Goal: Task Accomplishment & Management: Complete application form

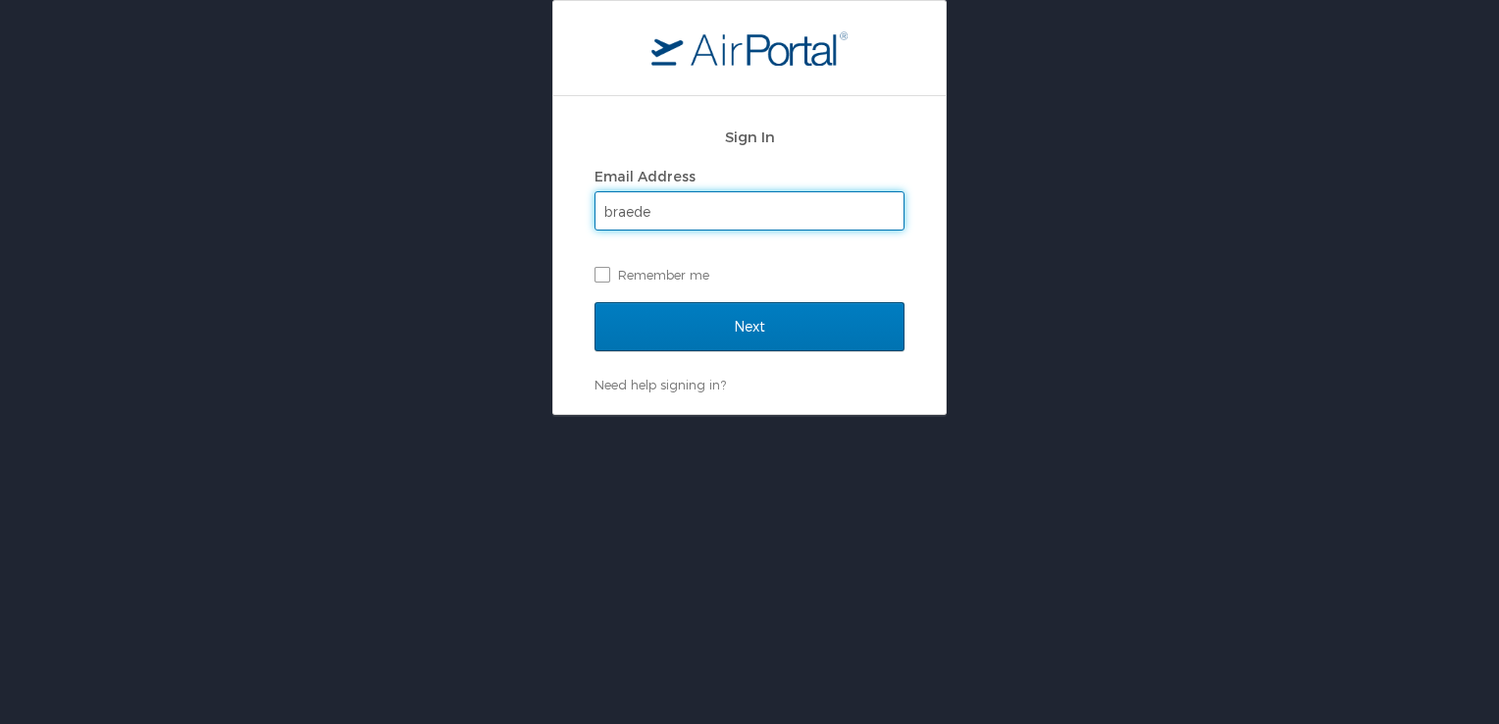
type input "[EMAIL_ADDRESS][DOMAIN_NAME]"
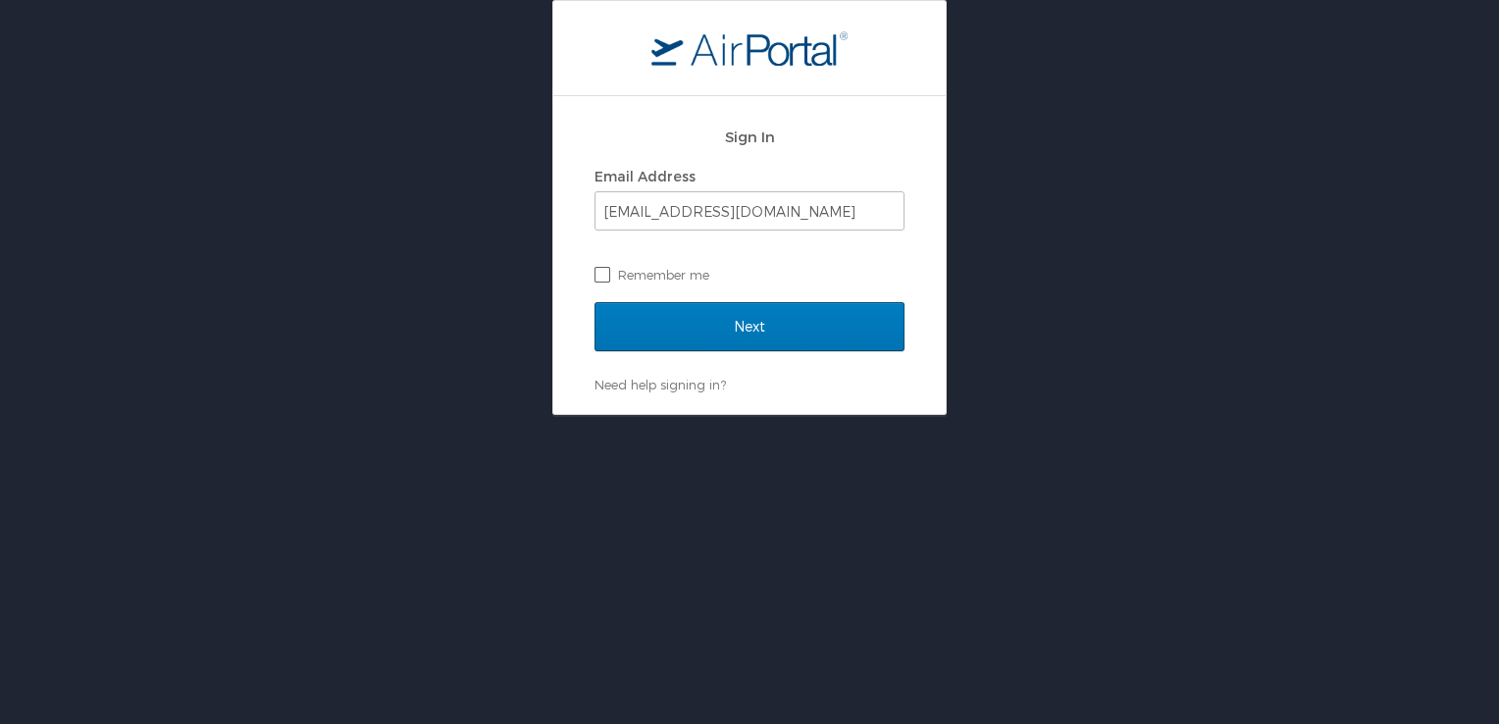
click at [612, 284] on label "Remember me" at bounding box center [750, 274] width 310 height 29
click at [607, 280] on input "Remember me" at bounding box center [601, 273] width 13 height 13
checkbox input "true"
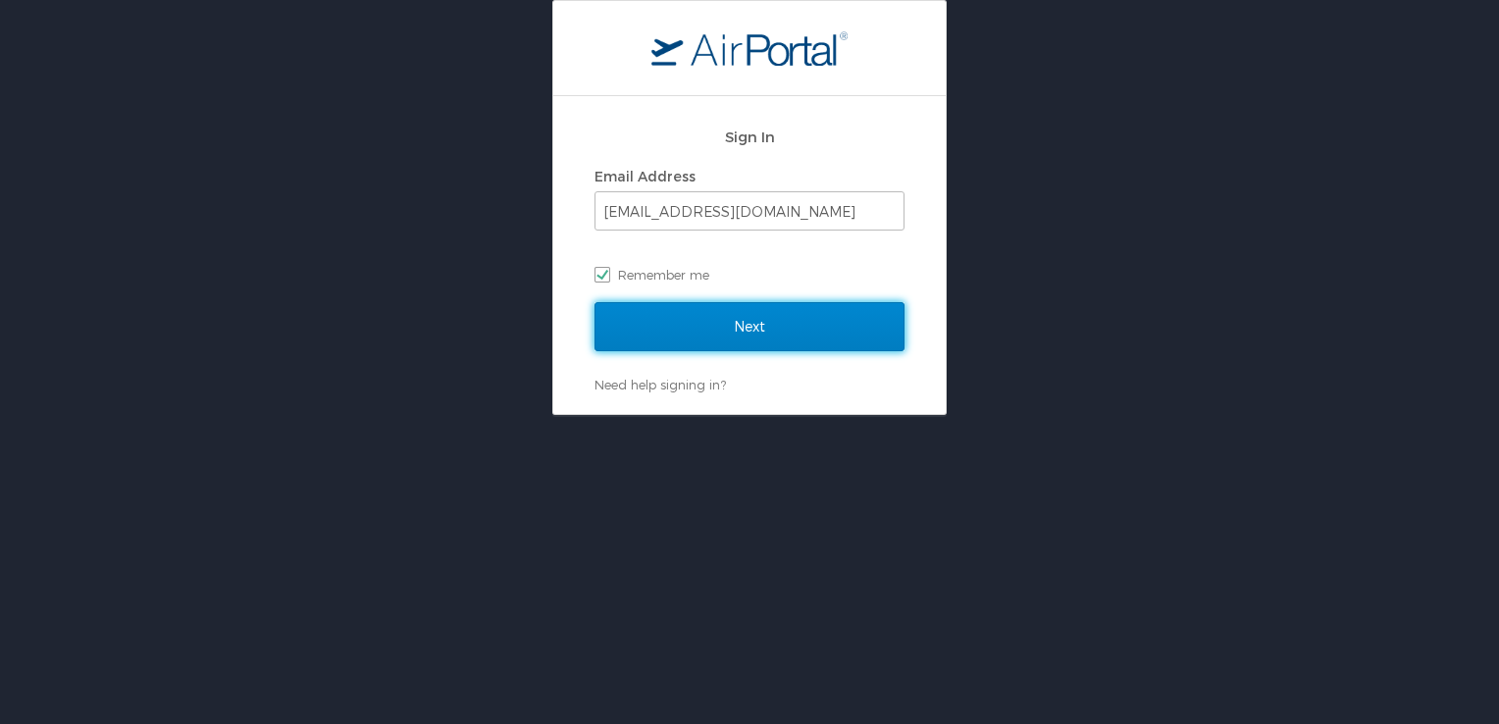
click at [778, 326] on input "Next" at bounding box center [750, 326] width 310 height 49
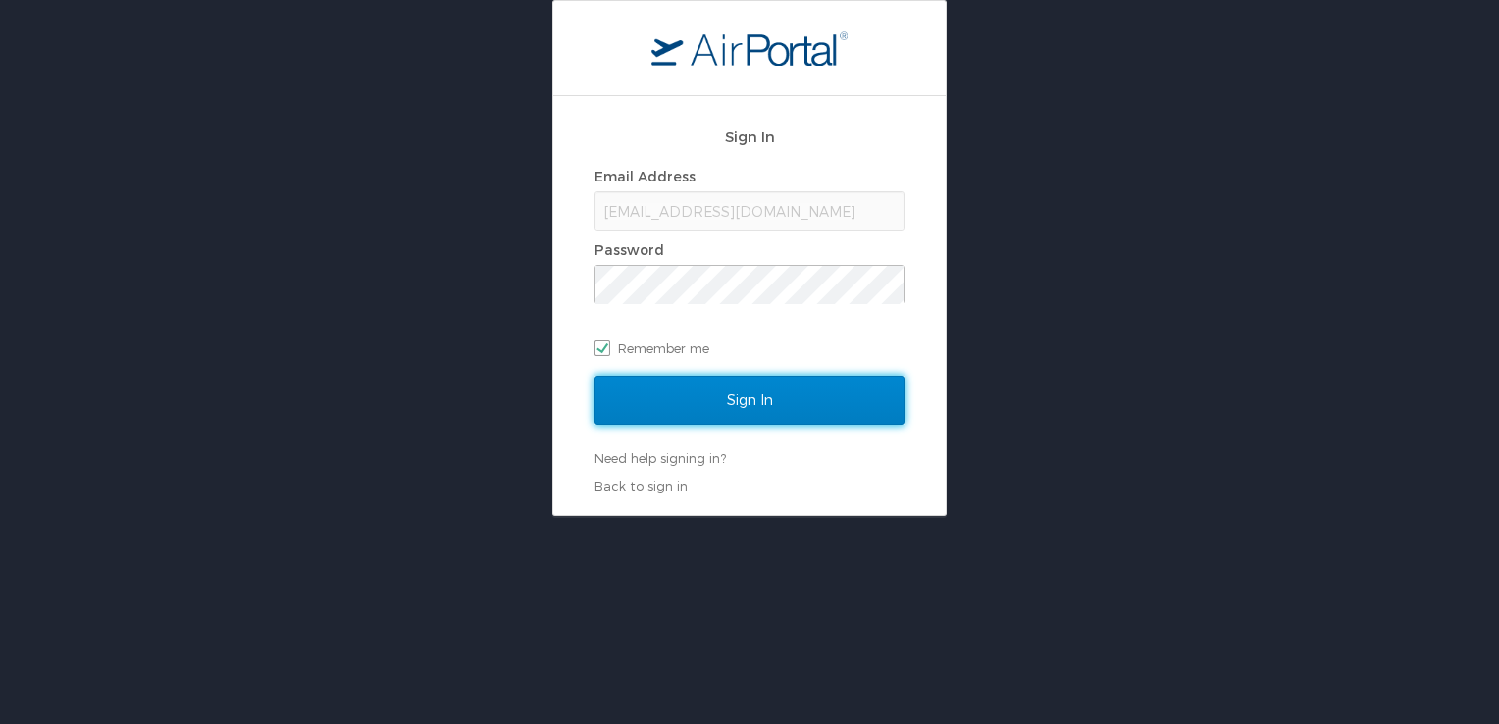
click at [781, 401] on input "Sign In" at bounding box center [750, 400] width 310 height 49
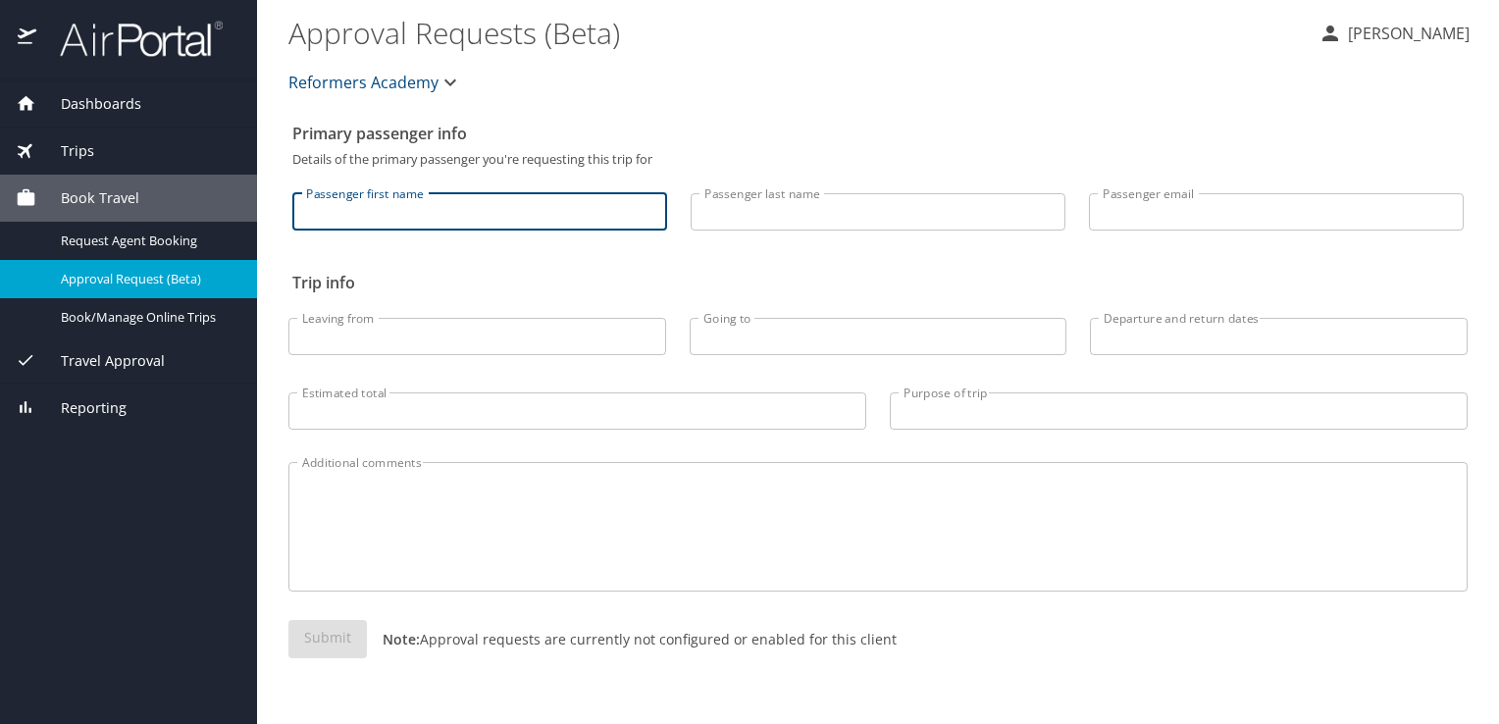
click at [547, 211] on input "Passenger first name" at bounding box center [479, 211] width 375 height 37
type input "Braeden"
type input "Cook"
type input "[EMAIL_ADDRESS][DOMAIN_NAME]"
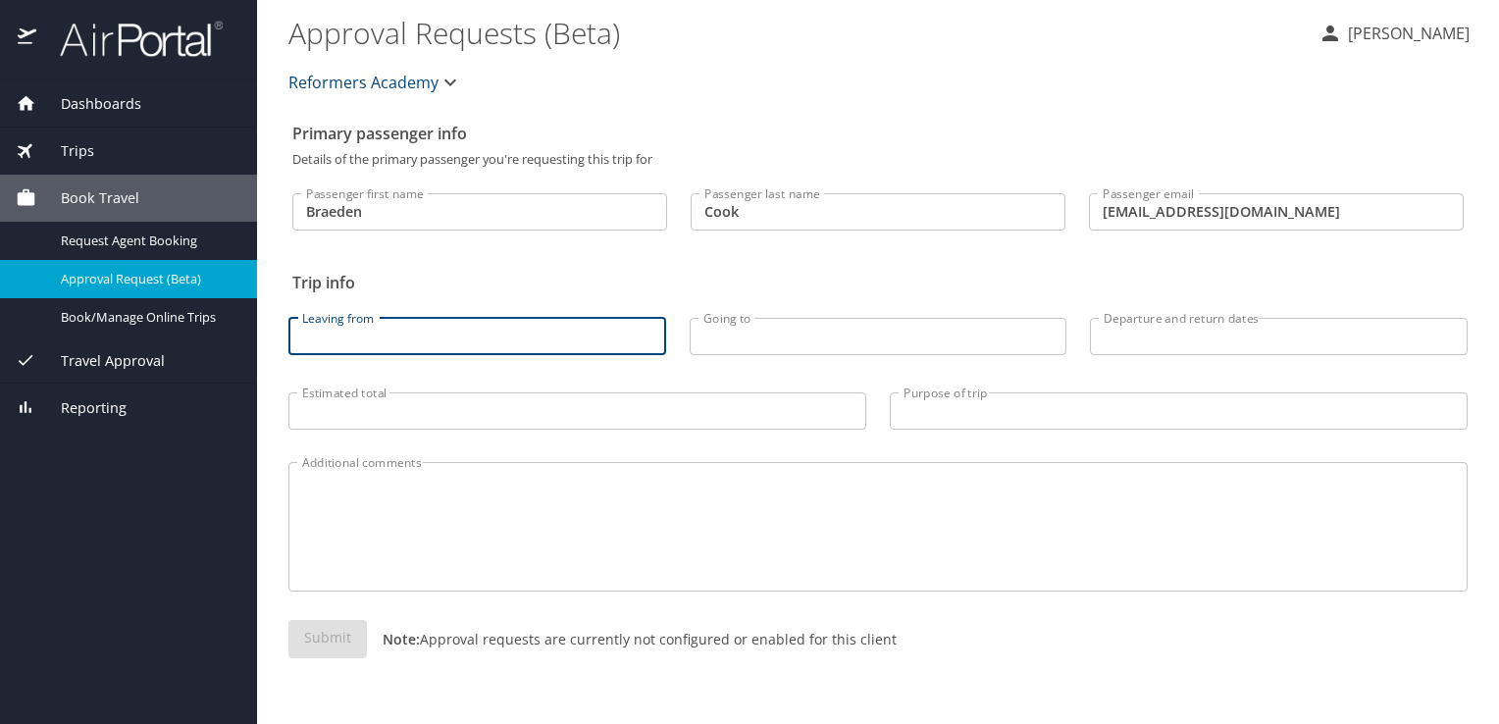
click at [474, 345] on input "Leaving from" at bounding box center [477, 336] width 378 height 37
type input "OKC"
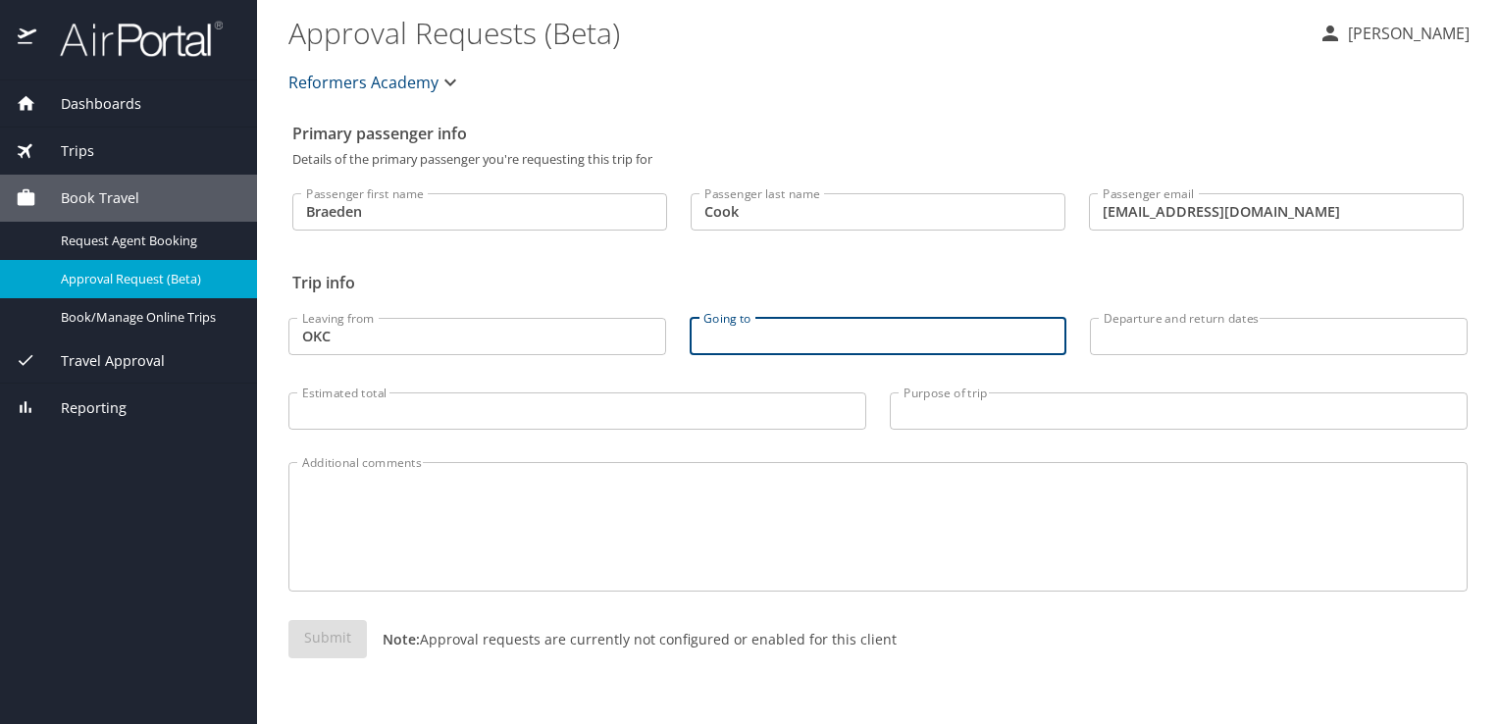
click at [854, 337] on input "Going to" at bounding box center [879, 336] width 378 height 37
type input "Arlington"
click at [358, 335] on input "OKC" at bounding box center [477, 336] width 378 height 37
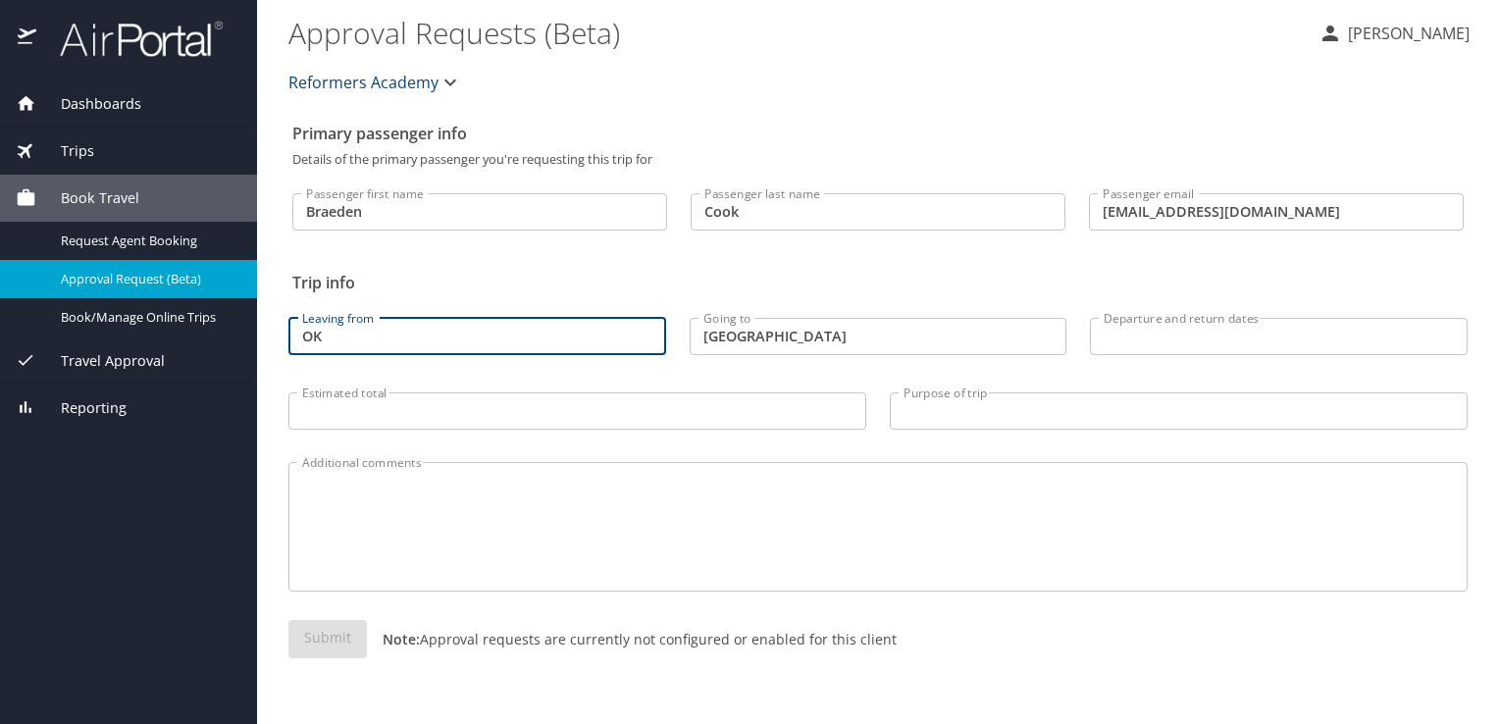
type input "O"
type input "Oklahoma City"
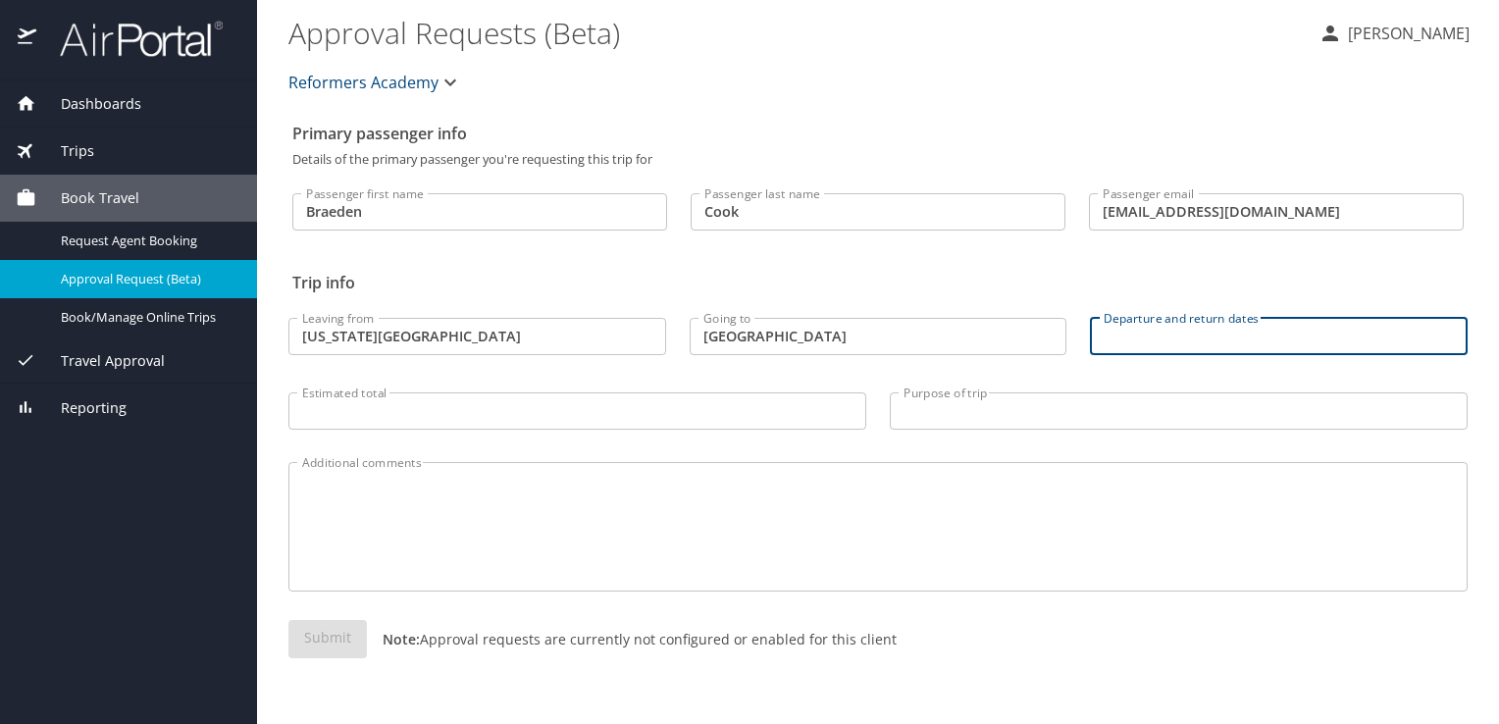
click at [1239, 342] on input "Departure and return dates" at bounding box center [1279, 336] width 378 height 37
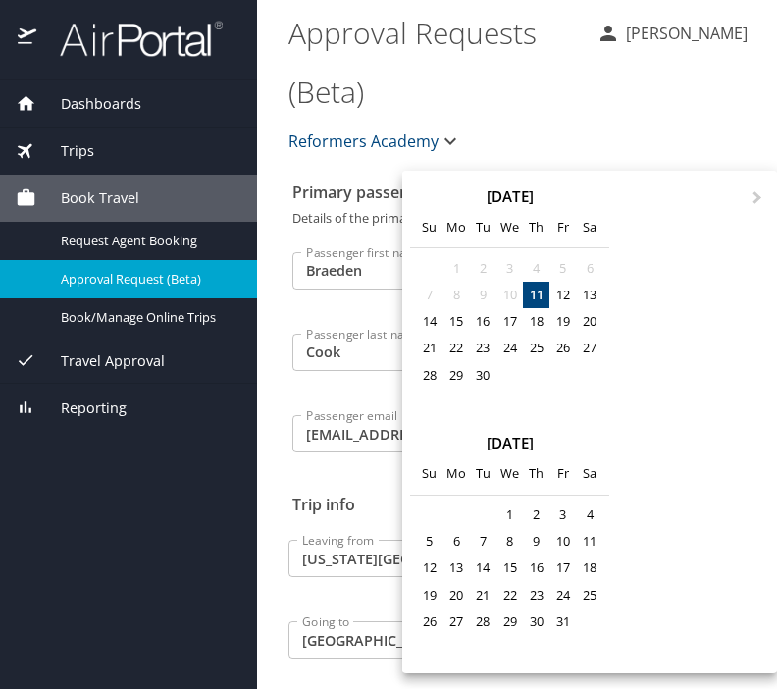
click at [319, 403] on div at bounding box center [388, 344] width 777 height 689
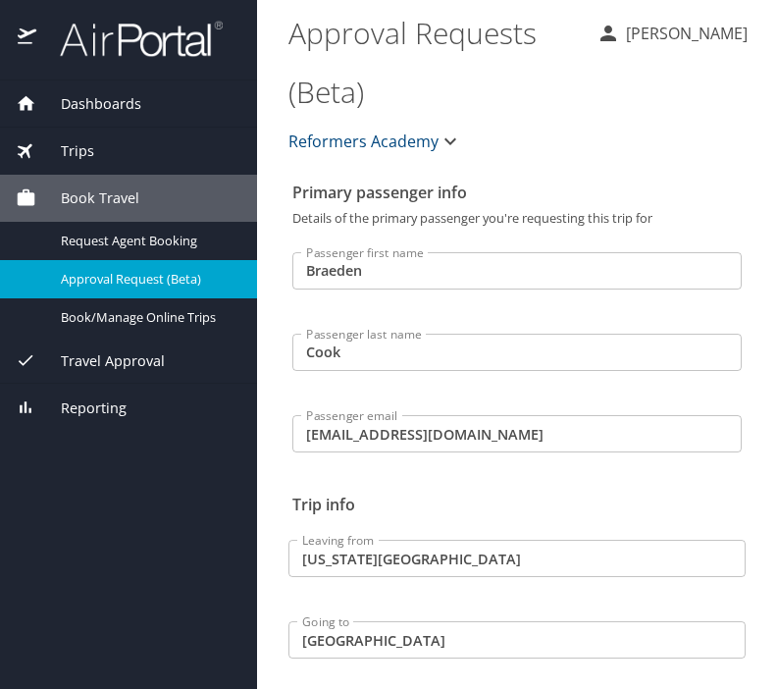
scroll to position [377, 0]
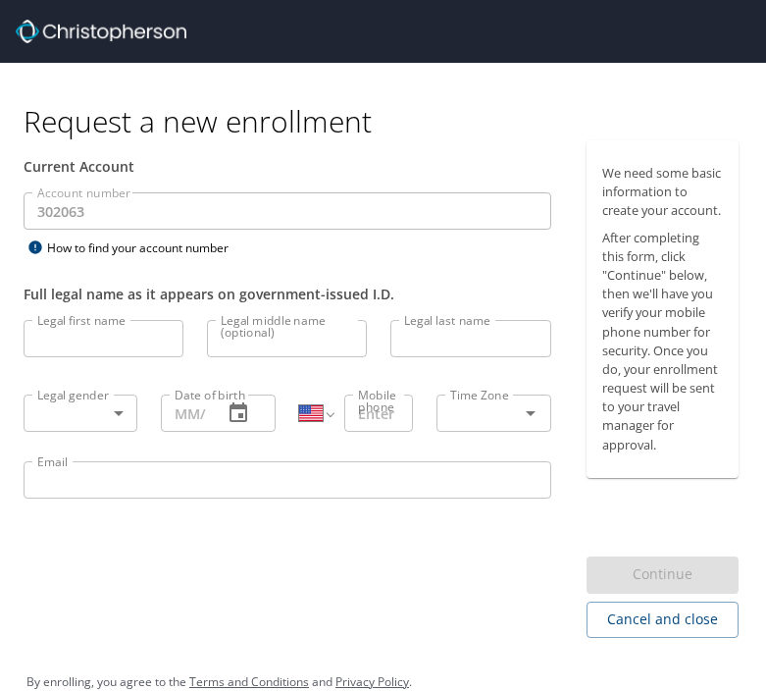
select select "US"
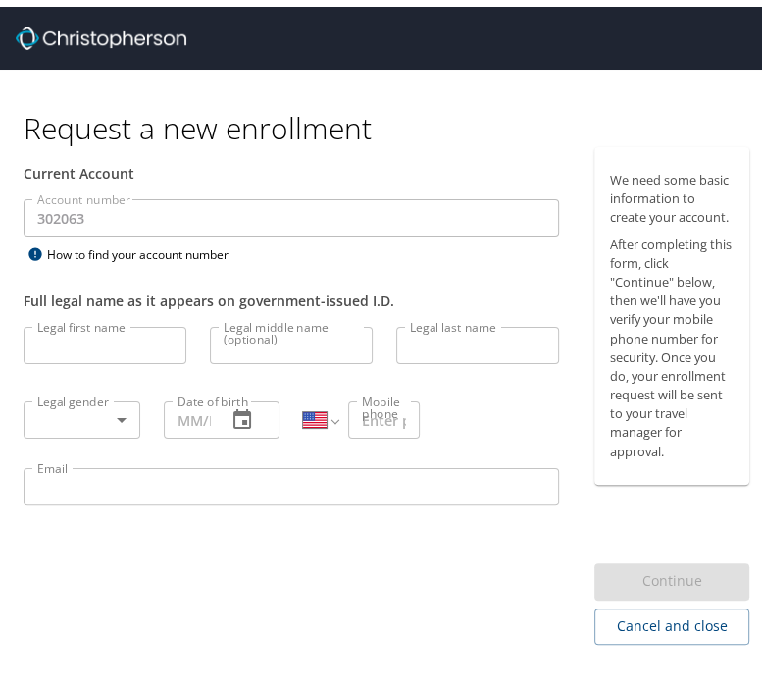
scroll to position [36, 0]
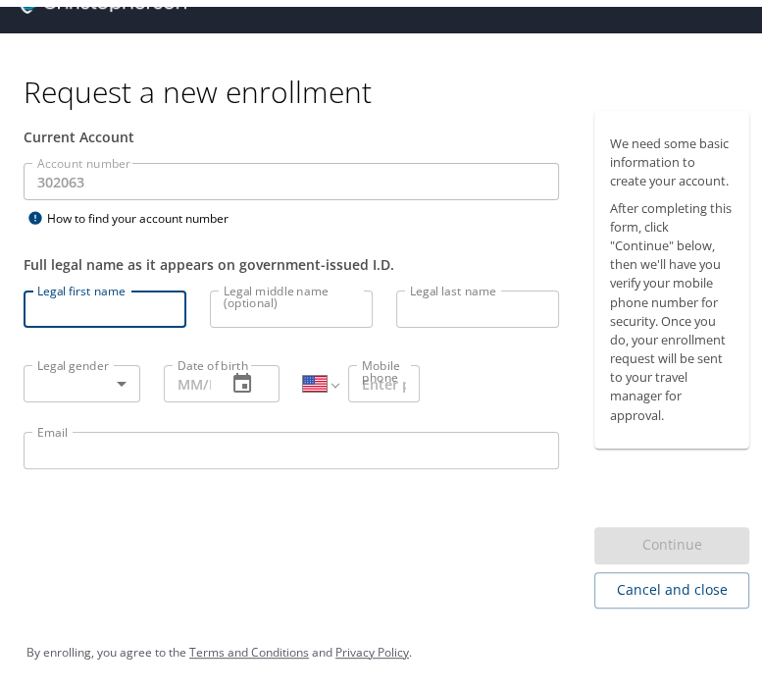
click at [118, 290] on input "Legal first name" at bounding box center [105, 302] width 163 height 37
type input "Braeden"
type input "D"
type input "Cook"
type input "1 (580) 748-0860"
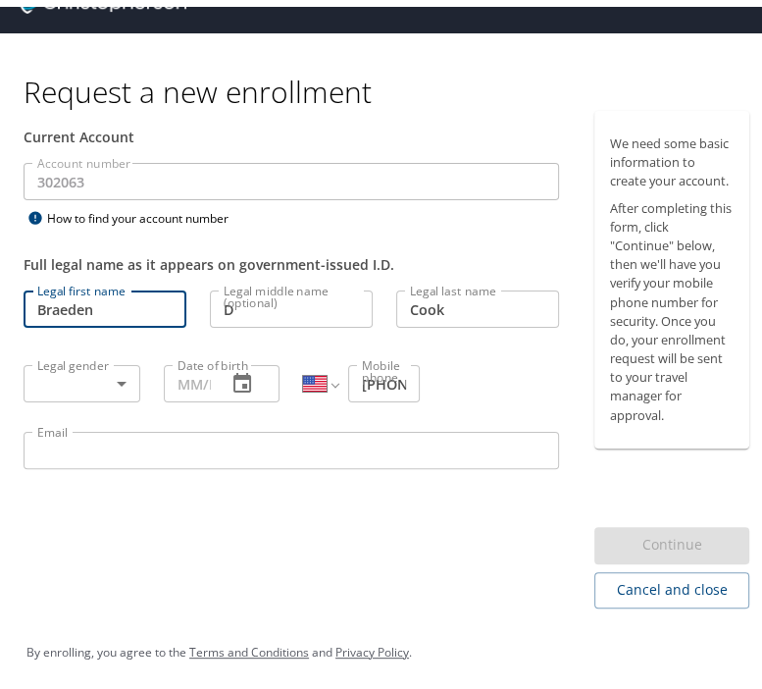
type input "[EMAIL_ADDRESS][DOMAIN_NAME]"
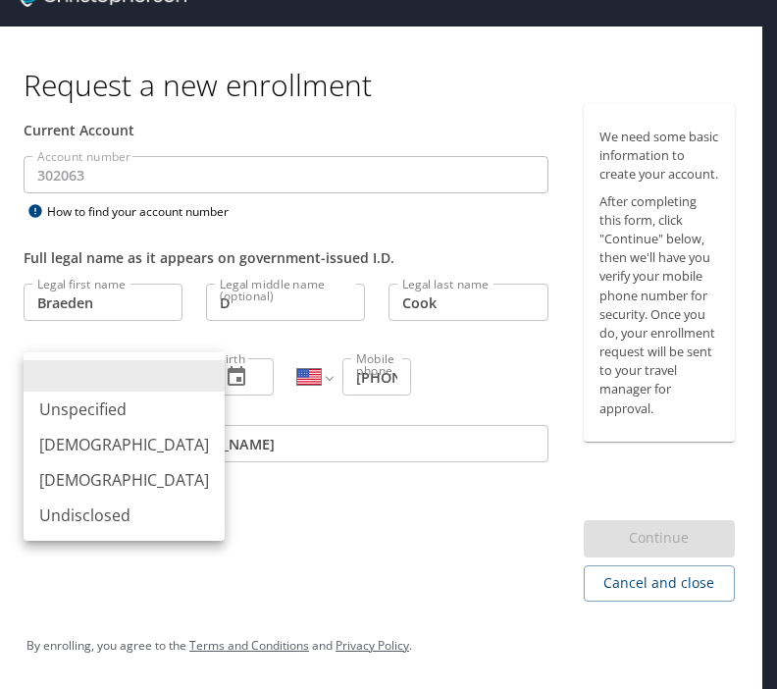
click at [58, 378] on body "Request a new enrollment Current Account Account number 302063 Account number H…" at bounding box center [388, 308] width 777 height 689
click at [79, 441] on li "Male" at bounding box center [124, 444] width 201 height 35
type input "Male"
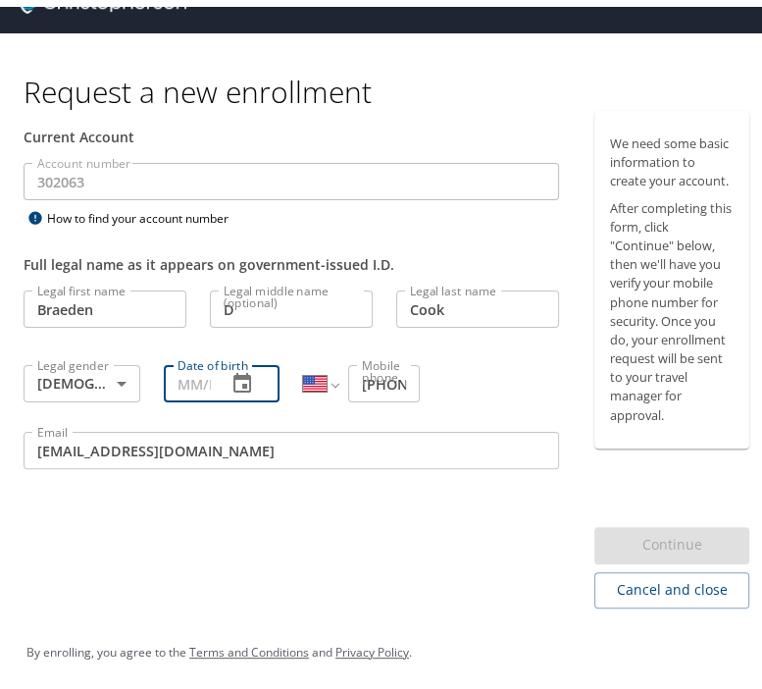
click at [184, 376] on input "Date of birth" at bounding box center [188, 376] width 48 height 37
type input "07/21/2000"
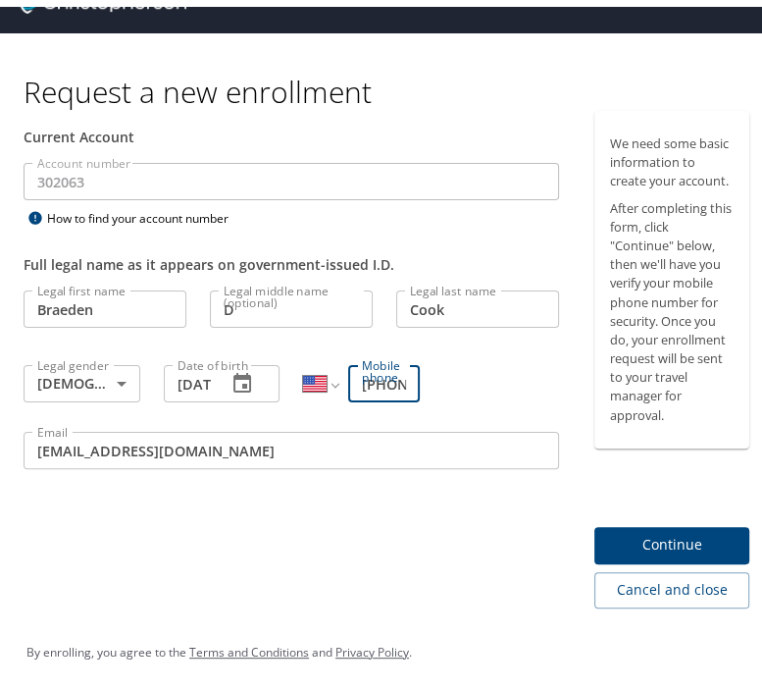
click at [379, 376] on input "1 (580) 748-0860" at bounding box center [384, 376] width 72 height 37
click at [393, 371] on input "1 (580) 748-0860" at bounding box center [384, 376] width 72 height 37
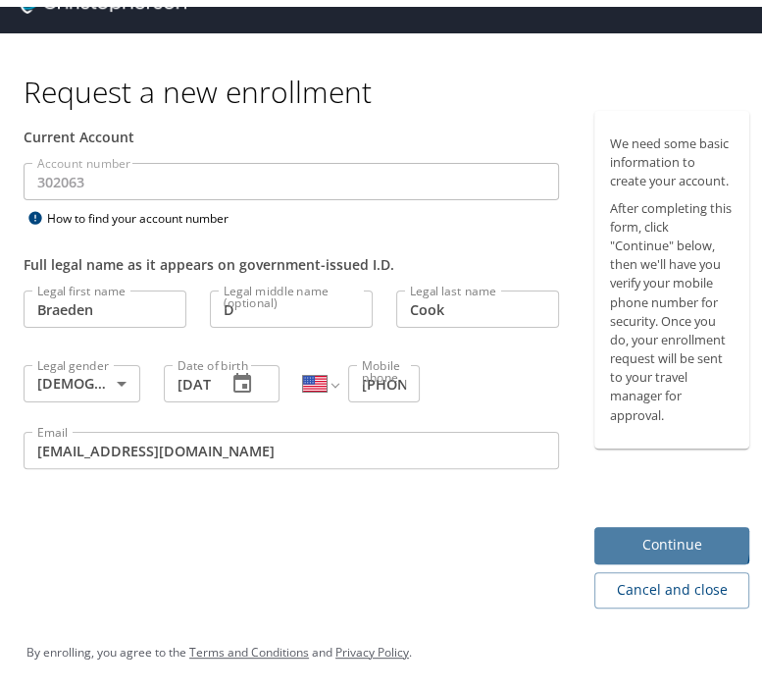
click at [620, 530] on span "Continue" at bounding box center [672, 538] width 124 height 25
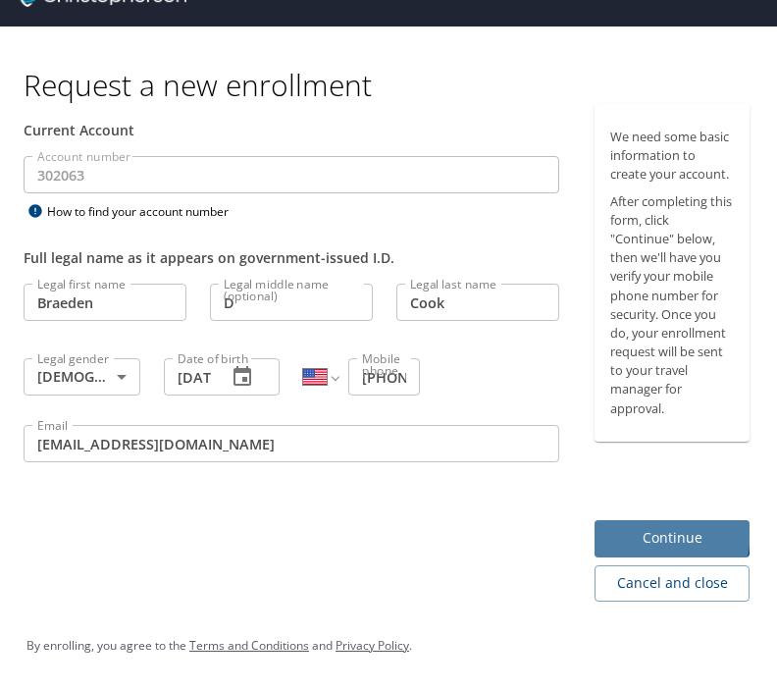
scroll to position [0, 0]
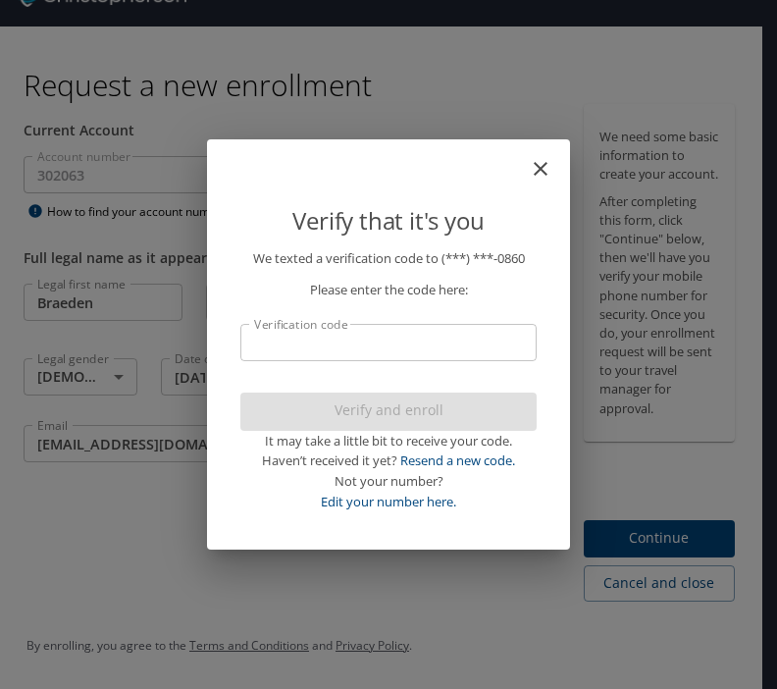
click at [510, 347] on input "Verification code" at bounding box center [388, 342] width 296 height 37
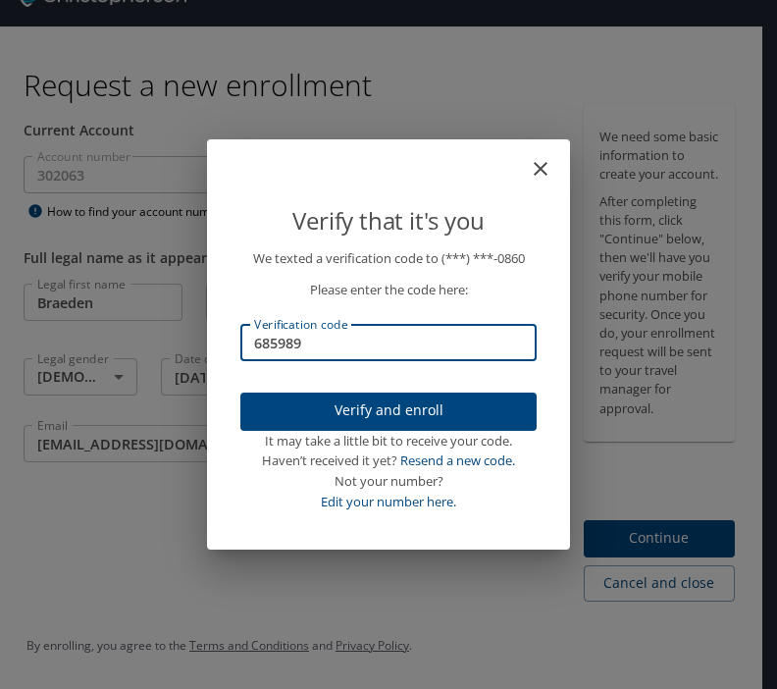
type input "685989"
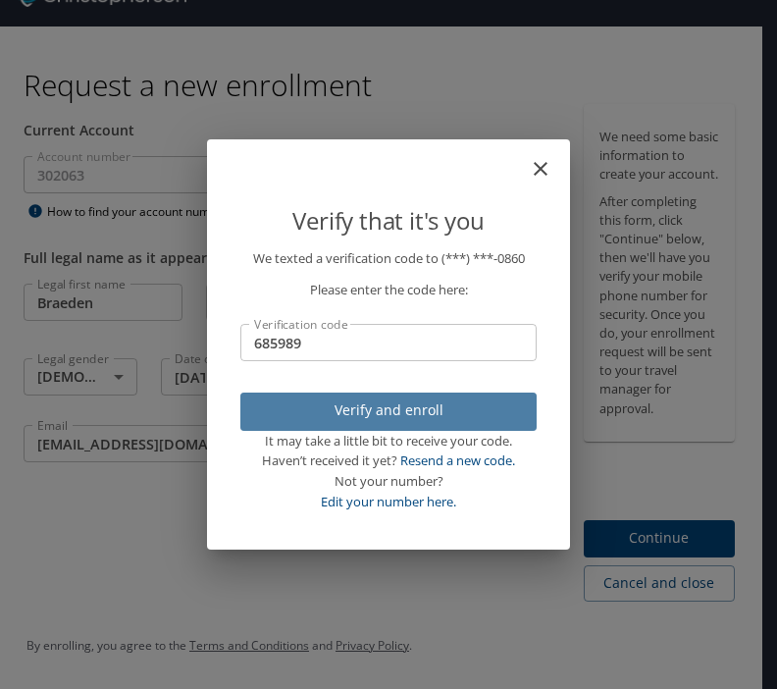
click at [377, 419] on span "Verify and enroll" at bounding box center [388, 410] width 265 height 25
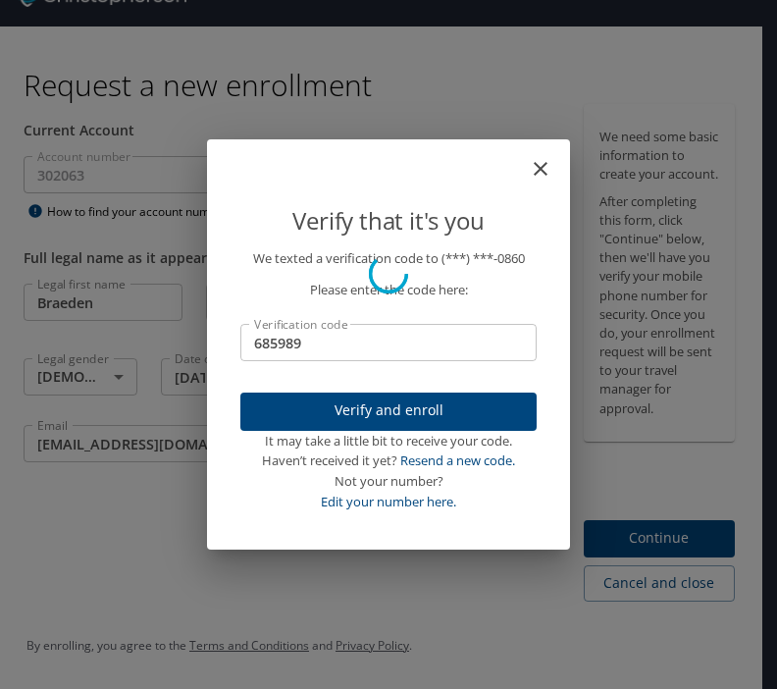
click at [601, 536] on div at bounding box center [388, 273] width 777 height 757
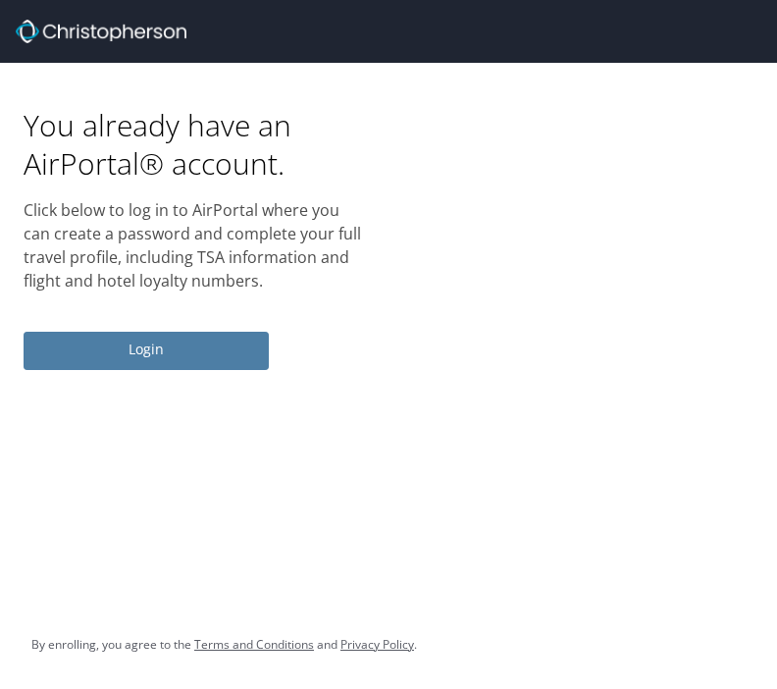
click at [200, 353] on span "Login" at bounding box center [146, 349] width 214 height 25
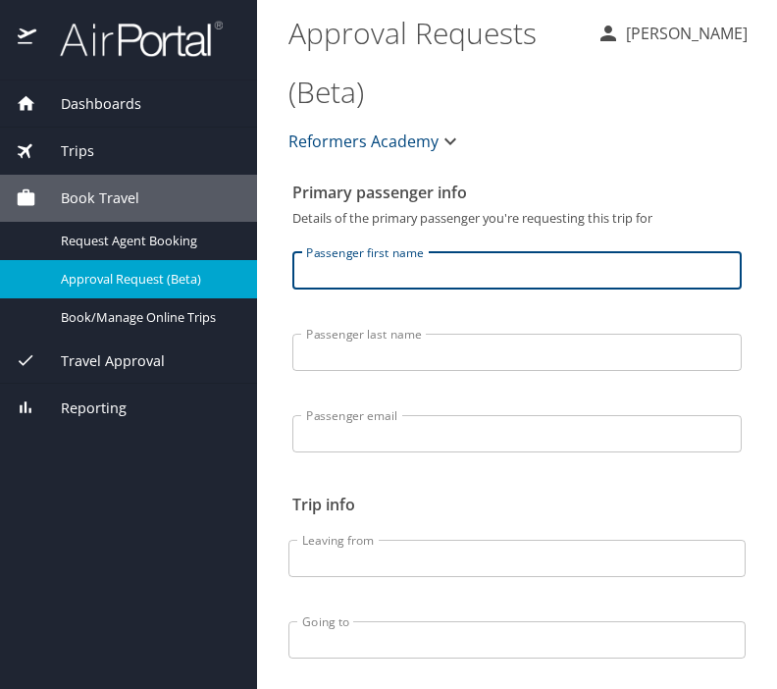
click at [459, 252] on input "Passenger first name" at bounding box center [516, 270] width 449 height 37
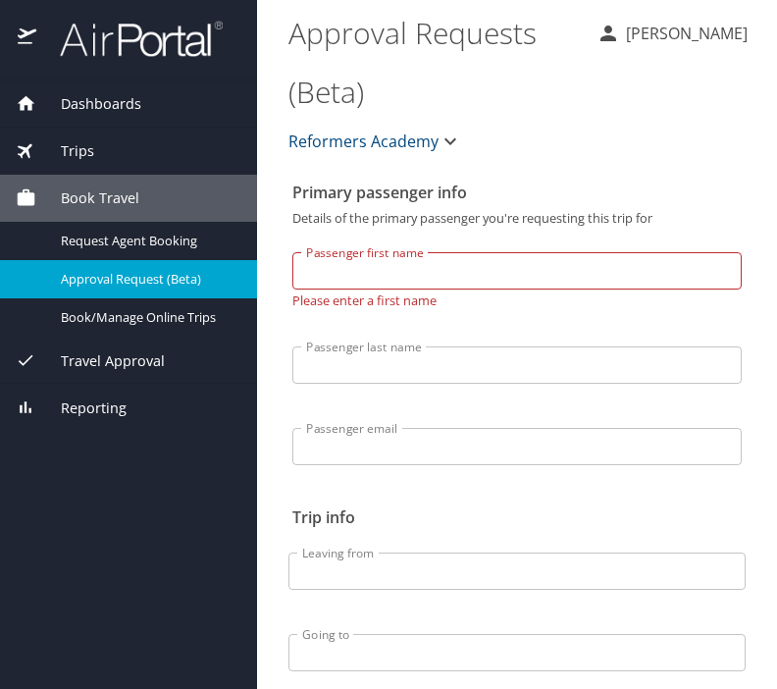
click at [492, 113] on div "Reformers Academy" at bounding box center [517, 141] width 481 height 63
click at [620, 29] on span "Braeden Cook" at bounding box center [671, 34] width 151 height 24
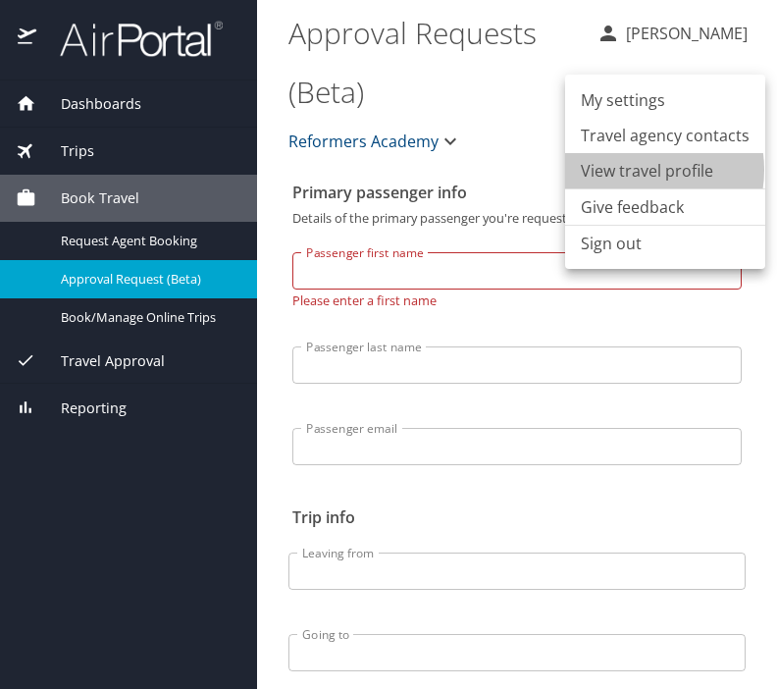
click at [640, 170] on li "View travel profile" at bounding box center [665, 170] width 200 height 35
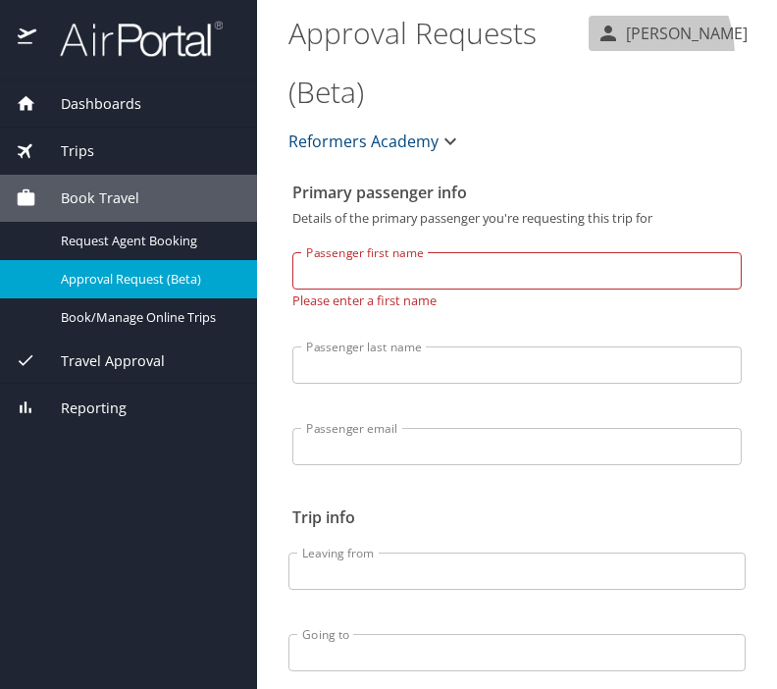
click at [614, 45] on span "Braeden Cook" at bounding box center [671, 34] width 151 height 24
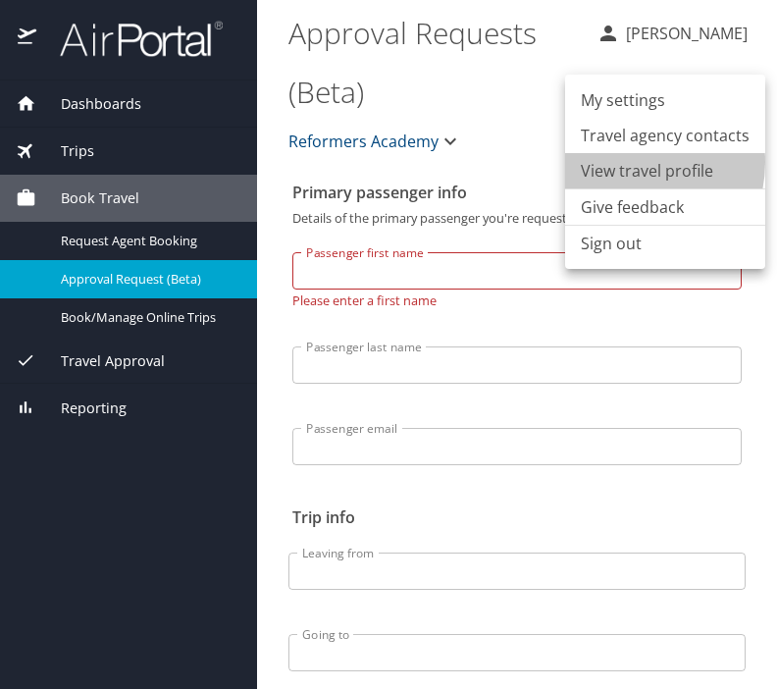
click at [624, 162] on li "View travel profile" at bounding box center [665, 170] width 200 height 35
